Goal: Transaction & Acquisition: Purchase product/service

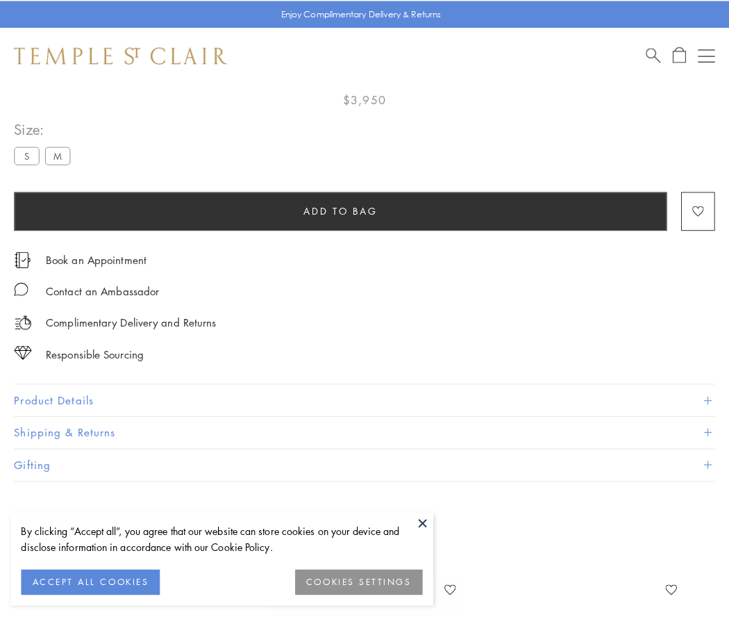
scroll to position [76, 0]
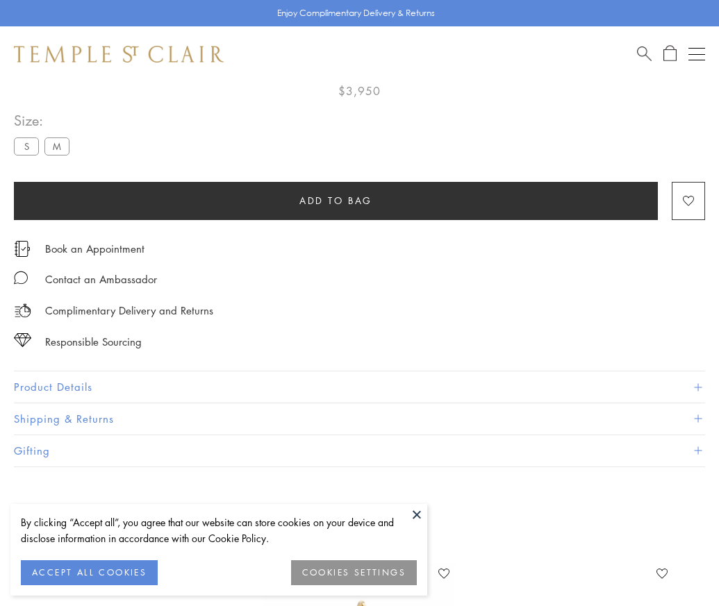
click at [335, 200] on span "Add to bag" at bounding box center [335, 200] width 73 height 15
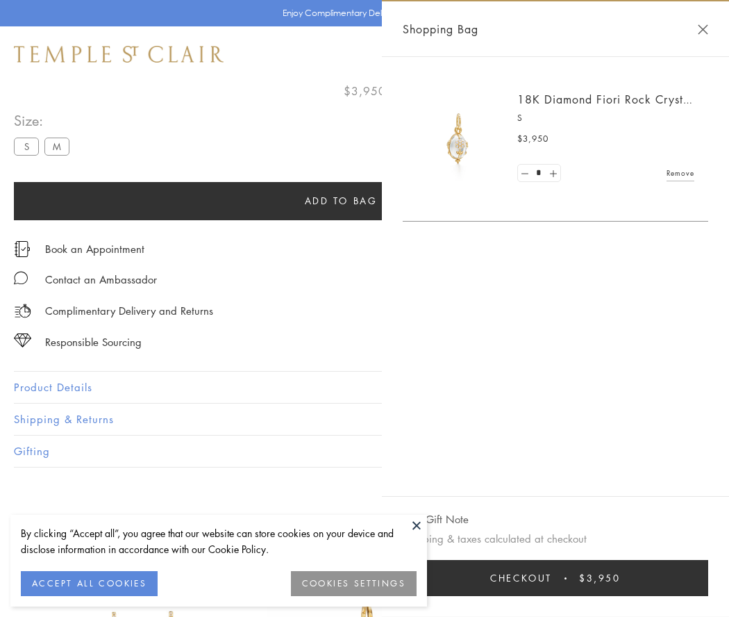
click at [559, 578] on button "Checkout $3,950" at bounding box center [556, 578] width 306 height 36
